Goal: Navigation & Orientation: Find specific page/section

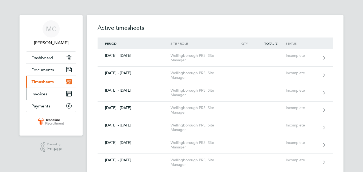
click at [40, 93] on span "Invoices" at bounding box center [40, 93] width 16 height 5
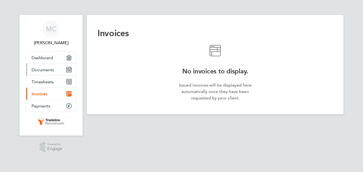
click at [49, 71] on span "Documents" at bounding box center [43, 69] width 22 height 5
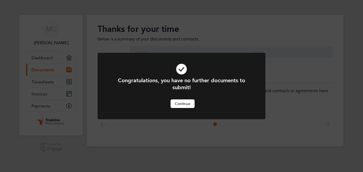
drag, startPoint x: 185, startPoint y: 104, endPoint x: 175, endPoint y: 101, distance: 10.1
click at [185, 104] on button "Continue" at bounding box center [183, 103] width 24 height 9
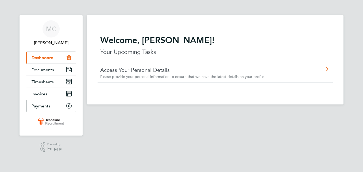
click at [46, 105] on span "Payments" at bounding box center [41, 105] width 19 height 5
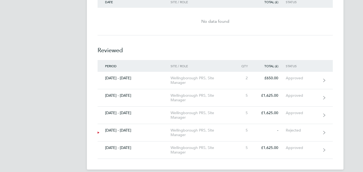
scroll to position [258, 0]
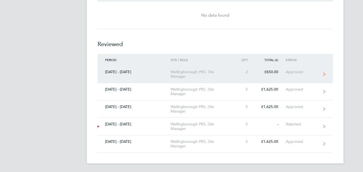
click at [183, 73] on div "Wellingborough PRS, Site Manager" at bounding box center [201, 74] width 61 height 9
